Goal: Task Accomplishment & Management: Complete application form

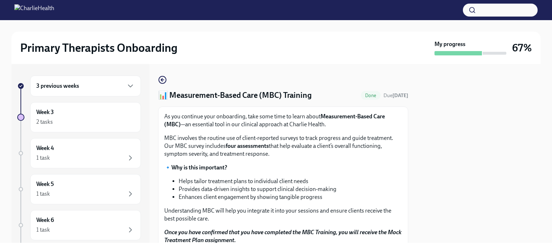
click at [115, 86] on div "3 previous weeks" at bounding box center [85, 86] width 98 height 9
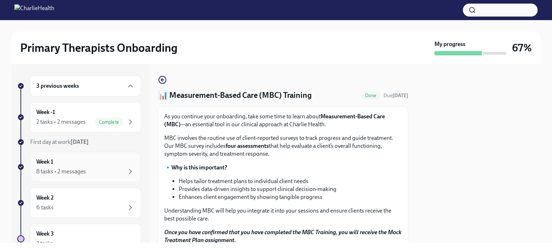
click at [103, 171] on div "8 tasks • 2 messages" at bounding box center [85, 171] width 98 height 9
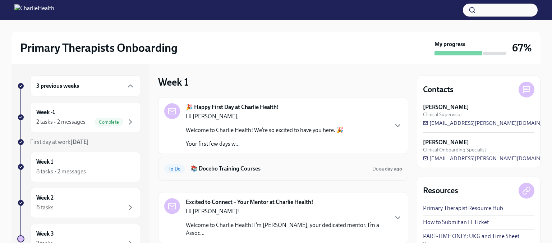
scroll to position [45, 0]
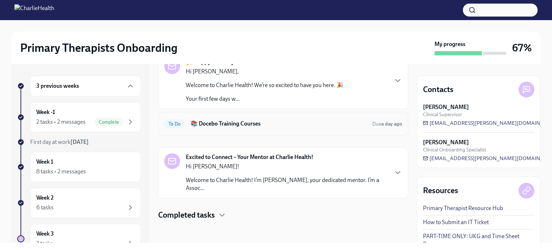
click at [286, 178] on p "Welcome to Charlie Health! I’m Megan Kelley-Harber, your dedicated mentor. I’m …" at bounding box center [287, 184] width 202 height 16
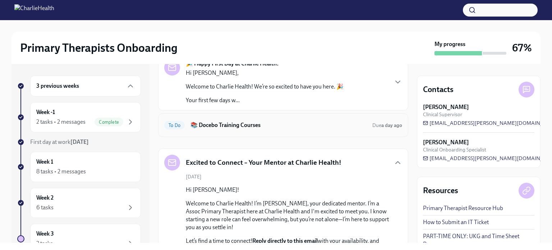
scroll to position [43, 0]
click at [302, 120] on div "To Do 📚 Docebo Training Courses Due a day ago" at bounding box center [283, 125] width 238 height 11
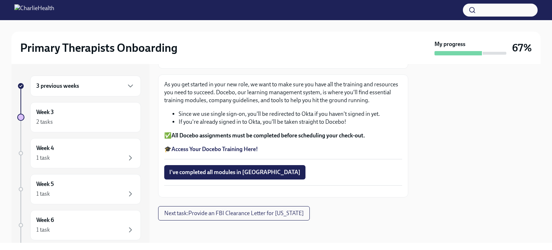
scroll to position [113, 0]
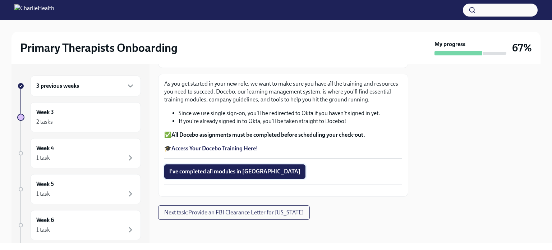
click at [241, 168] on span "I've completed all modules in Docebo" at bounding box center [234, 171] width 131 height 7
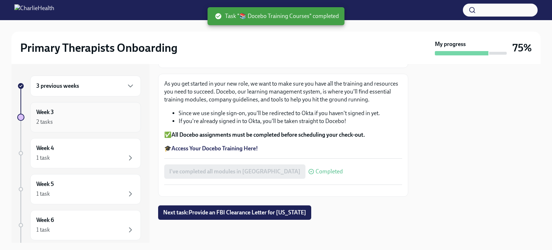
click at [92, 121] on div "2 tasks" at bounding box center [85, 121] width 98 height 9
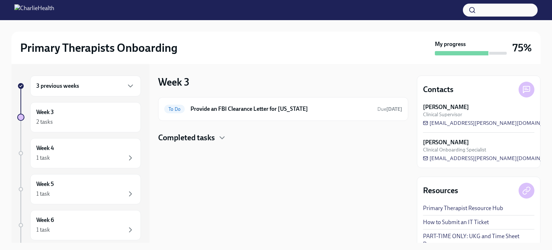
click at [95, 82] on div "3 previous weeks" at bounding box center [85, 86] width 98 height 9
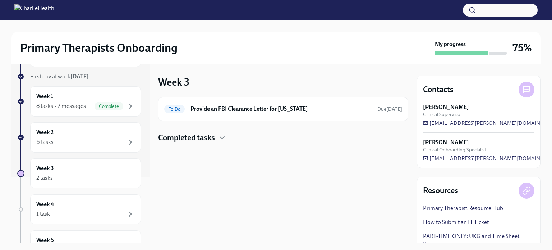
scroll to position [68, 0]
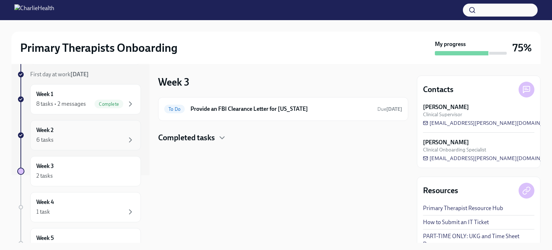
click at [85, 130] on div "Week 2 6 tasks" at bounding box center [85, 135] width 98 height 18
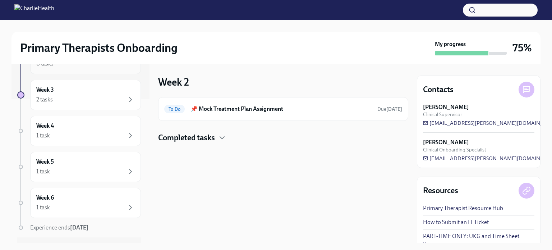
scroll to position [145, 0]
click at [85, 130] on div "1 task" at bounding box center [85, 134] width 98 height 9
click at [213, 106] on h6 "Provide an FBI Clearance Letter for [US_STATE]" at bounding box center [280, 109] width 181 height 8
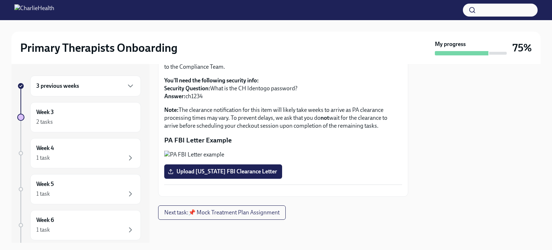
scroll to position [180, 0]
click at [251, 168] on span "Upload [US_STATE] FBI Clearance Letter" at bounding box center [223, 171] width 108 height 7
click at [0, 0] on input "Upload [US_STATE] FBI Clearance Letter" at bounding box center [0, 0] width 0 height 0
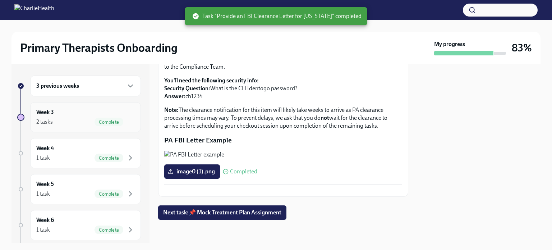
scroll to position [39, 0]
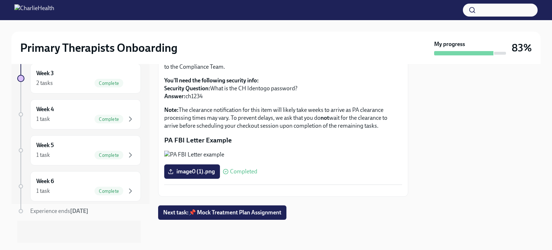
scroll to position [180, 0]
click at [112, 184] on div "Week 6 1 task Complete" at bounding box center [85, 186] width 98 height 18
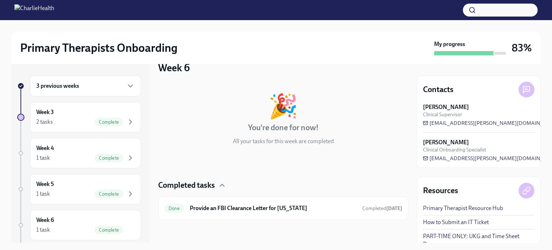
click at [97, 84] on div "3 previous weeks" at bounding box center [85, 86] width 98 height 9
click at [96, 109] on div "Week 2 6 tasks" at bounding box center [85, 118] width 98 height 18
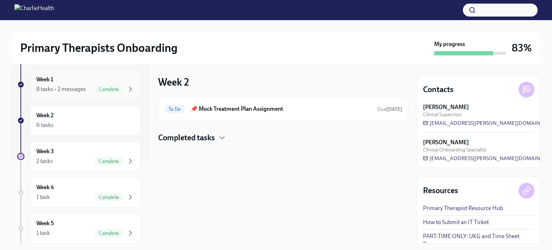
scroll to position [82, 0]
click at [103, 119] on div "Week 2 6 tasks" at bounding box center [85, 121] width 98 height 18
click at [56, 116] on div "Week 2 6 tasks" at bounding box center [85, 121] width 98 height 18
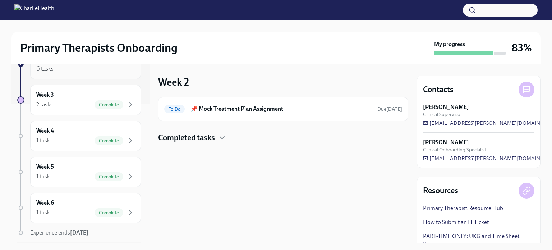
scroll to position [138, 0]
click at [70, 102] on div "2 tasks Complete" at bounding box center [85, 105] width 98 height 9
